Goal: Transaction & Acquisition: Obtain resource

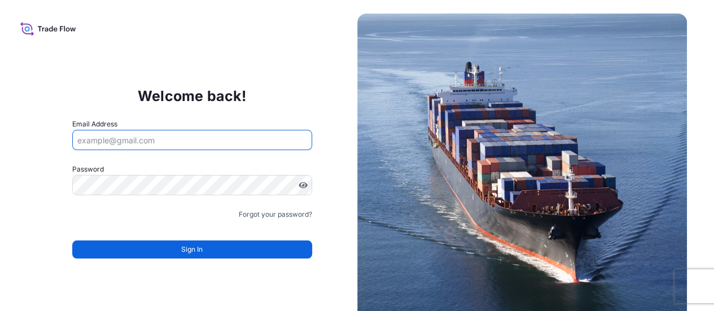
click at [139, 143] on input "Email Address" at bounding box center [192, 140] width 240 height 20
click at [115, 141] on input "Email Address" at bounding box center [192, 140] width 240 height 20
paste input "Chrissy.li@psabdp.com"
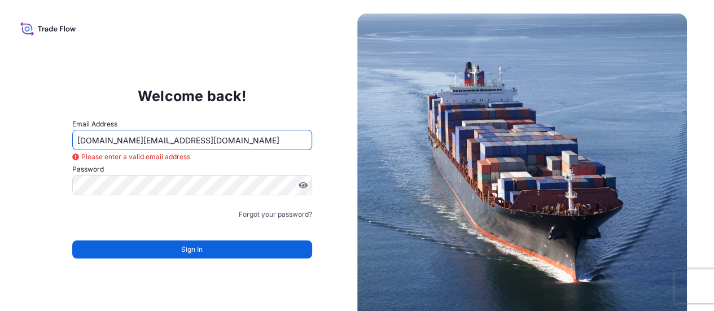
type input "Chrissy.li@psabdp.com"
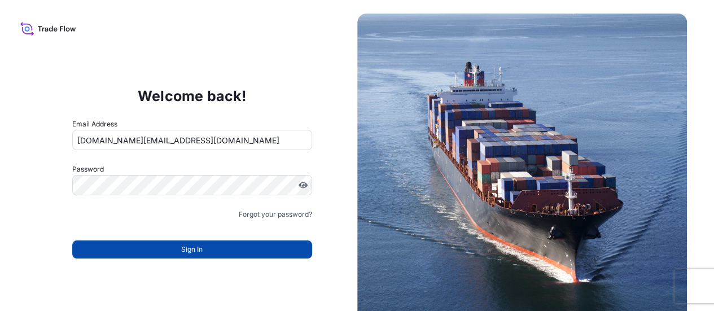
click at [163, 252] on button "Sign In" at bounding box center [192, 249] width 240 height 18
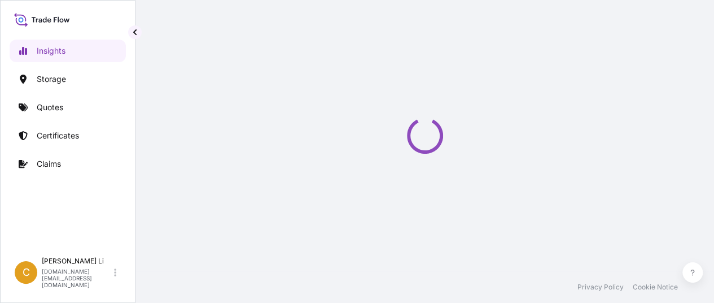
select select "2025"
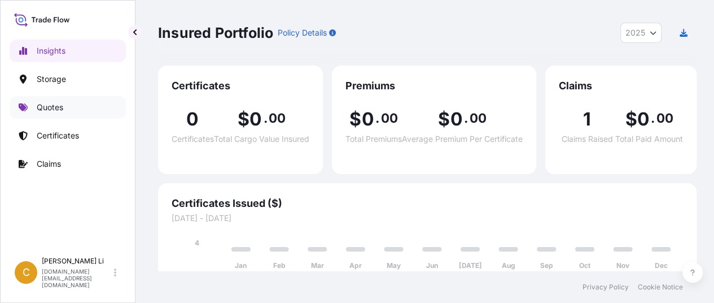
click at [51, 109] on p "Quotes" at bounding box center [50, 107] width 27 height 11
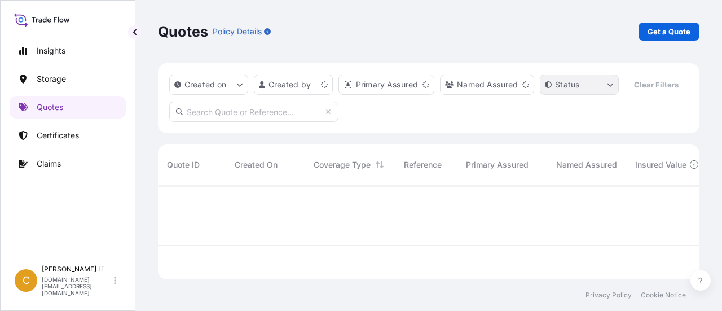
scroll to position [92, 533]
click at [668, 31] on p "Get a Quote" at bounding box center [669, 31] width 43 height 11
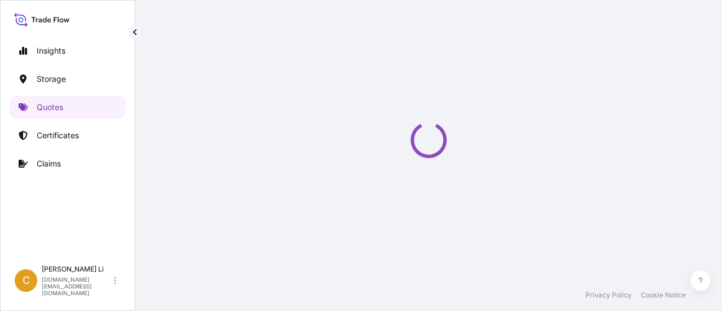
select select "Water"
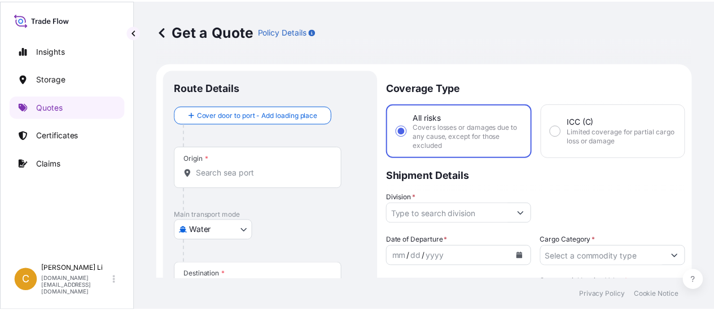
scroll to position [18, 0]
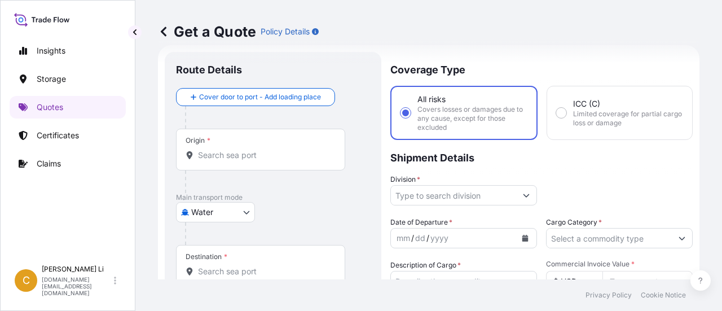
click at [212, 160] on input "Origin *" at bounding box center [264, 155] width 133 height 11
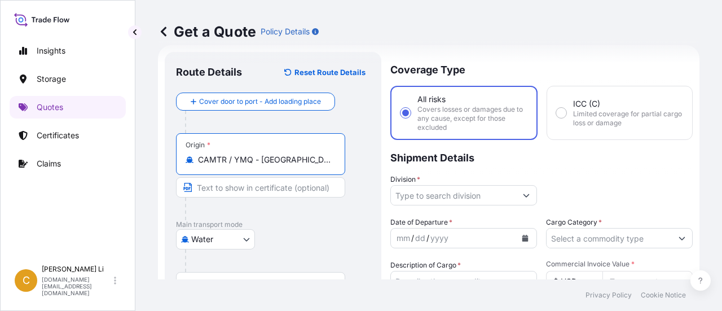
type input "CAMTR / YMQ - Montreal, Canada"
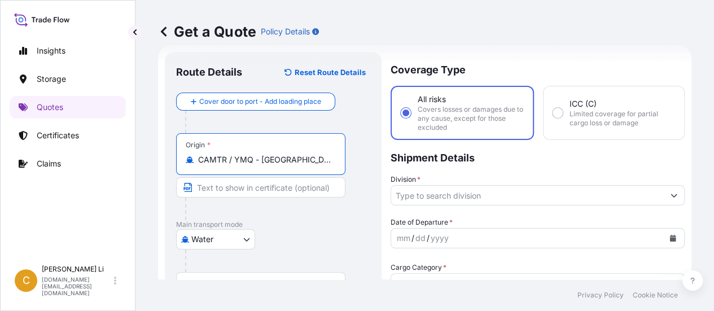
click at [670, 196] on icon "Show suggestions" at bounding box center [673, 195] width 7 height 7
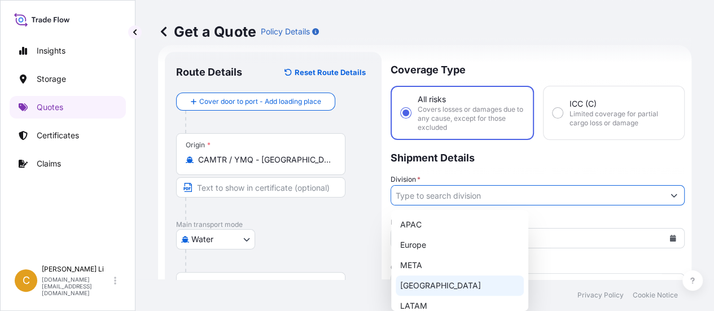
click at [442, 284] on div "North America" at bounding box center [460, 285] width 128 height 20
type input "North America"
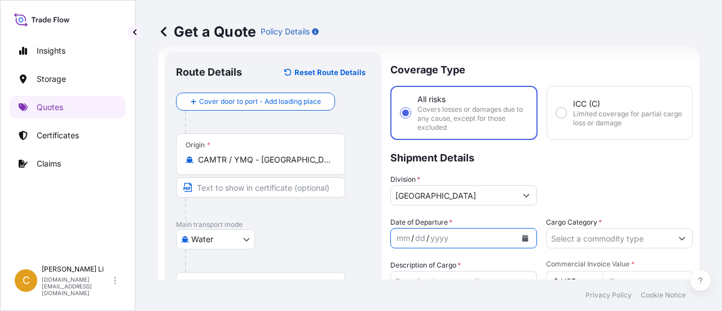
click at [523, 238] on icon "Calendar" at bounding box center [526, 238] width 6 height 7
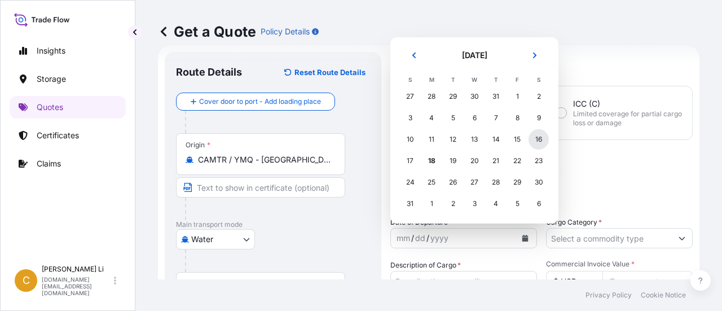
click at [536, 138] on div "16" at bounding box center [539, 139] width 20 height 20
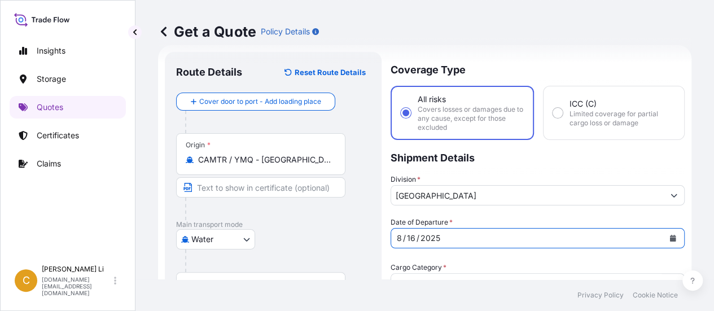
click at [674, 273] on button "Show suggestions" at bounding box center [674, 283] width 20 height 20
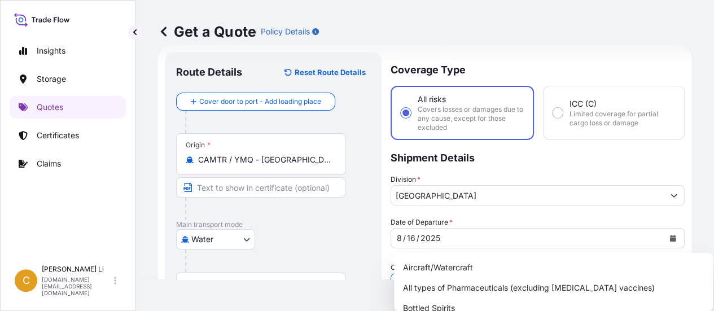
drag, startPoint x: 718, startPoint y: 188, endPoint x: 721, endPoint y: 235, distance: 47.5
click at [714, 235] on html "20 options available. Insights Storage Quotes Certificates Claims C Chrissy Li …" at bounding box center [357, 155] width 714 height 311
drag, startPoint x: 718, startPoint y: 196, endPoint x: 721, endPoint y: 234, distance: 38.0
click at [714, 234] on html "Insights Storage Quotes Certificates Claims C Chrissy Li chrissy.li@psabdp.com …" at bounding box center [357, 155] width 714 height 311
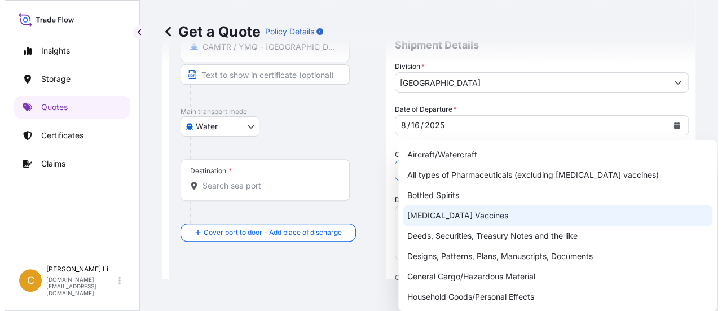
scroll to position [187, 0]
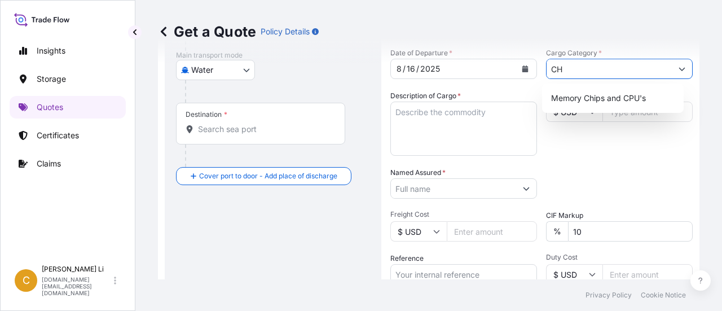
type input "C"
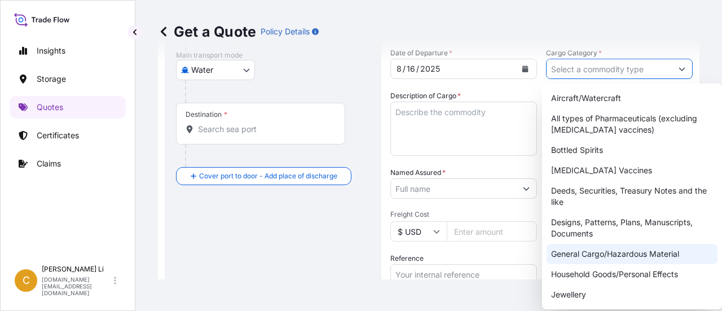
click at [602, 255] on div "General Cargo/Hazardous Material" at bounding box center [632, 254] width 171 height 20
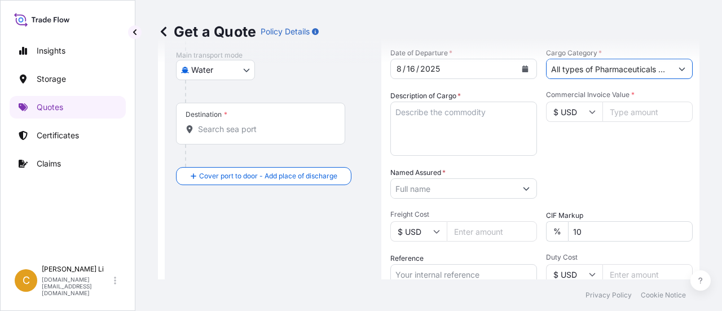
paste input "MAGNESIUM BISGLYCINATE CHELATE"
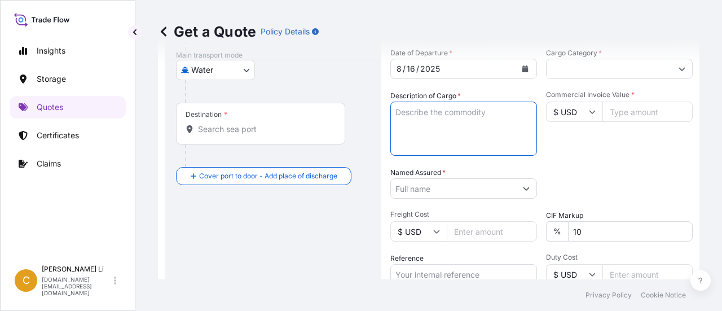
scroll to position [0, 0]
click at [402, 113] on textarea "Description of Cargo *" at bounding box center [464, 129] width 147 height 54
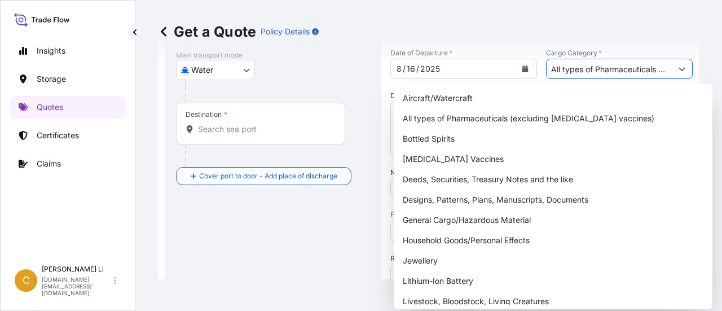
scroll to position [0, 259]
click at [679, 69] on icon "Show suggestions" at bounding box center [682, 69] width 6 height 3
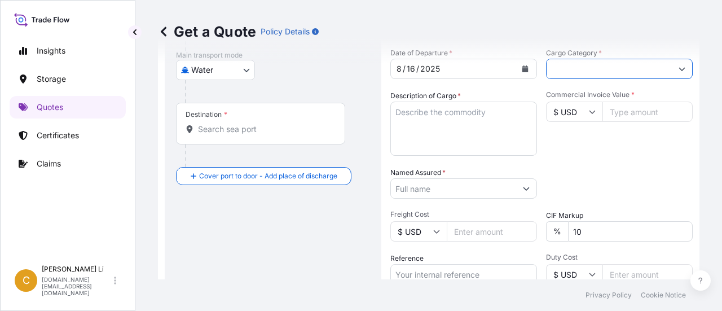
click at [679, 69] on icon "Show suggestions" at bounding box center [682, 69] width 6 height 3
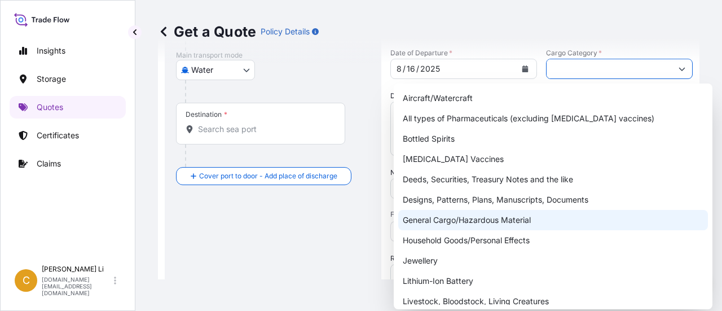
click at [511, 218] on div "General Cargo/Hazardous Material" at bounding box center [553, 220] width 310 height 20
type input "General Cargo/Hazardous Material"
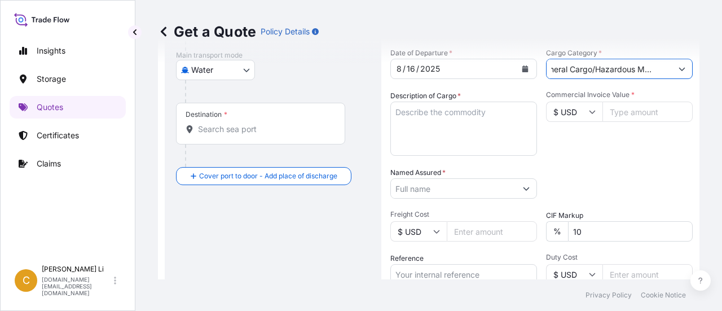
scroll to position [0, 0]
click at [418, 113] on textarea "Description of Cargo *" at bounding box center [464, 129] width 147 height 54
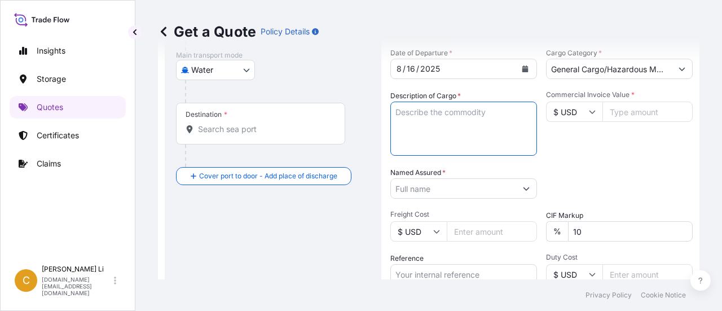
paste textarea "MAGNESIUM BISGLYCINATE CHELATE"
type textarea "MAGNESIUM BISGLYCINATE CHELATE"
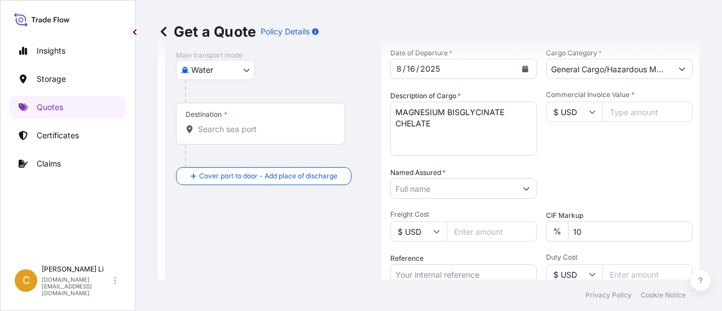
click at [619, 114] on input "Commercial Invoice Value *" at bounding box center [648, 112] width 90 height 20
type input "68831.00"
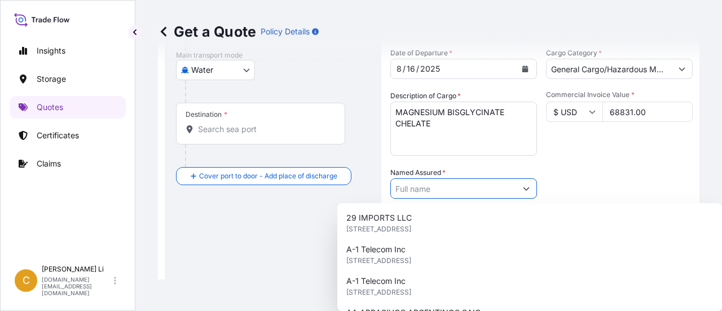
click at [525, 186] on button "Show suggestions" at bounding box center [526, 188] width 20 height 20
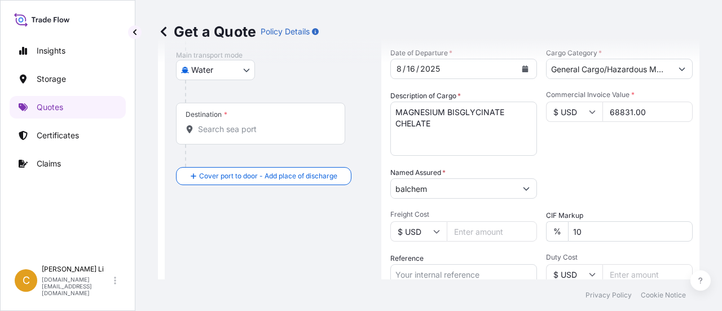
click at [525, 188] on button "Show suggestions" at bounding box center [526, 188] width 20 height 20
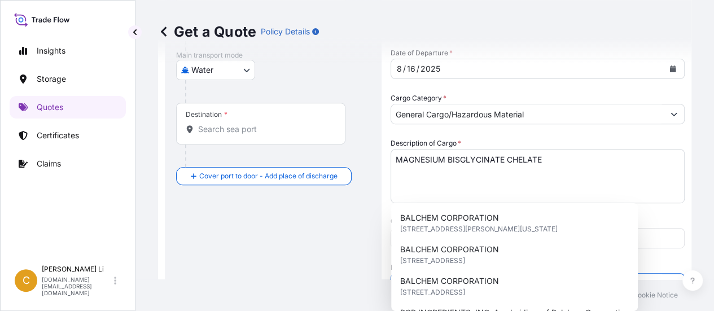
click at [664, 273] on button "Show suggestions" at bounding box center [674, 283] width 20 height 20
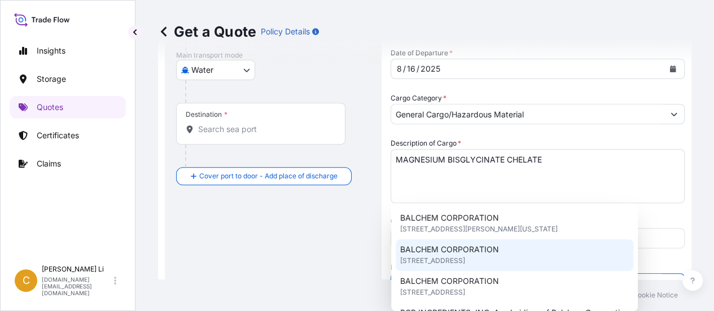
click at [465, 257] on span "5 PARAGON DRIVE SUITE 201, 07645, Montvale, United States of America" at bounding box center [432, 260] width 65 height 11
type input "BALCHEM CORPORATION"
